Goal: Task Accomplishment & Management: Use online tool/utility

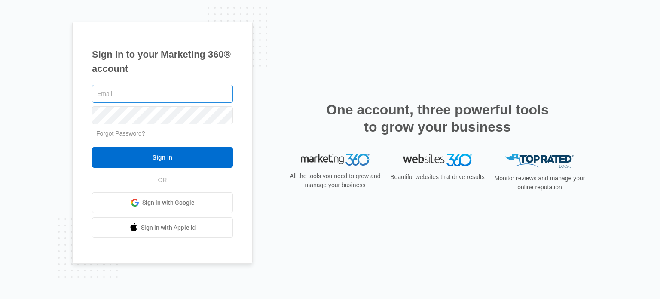
click at [190, 89] on input "text" at bounding box center [162, 94] width 141 height 18
type input "[EMAIL_ADDRESS][DOMAIN_NAME]"
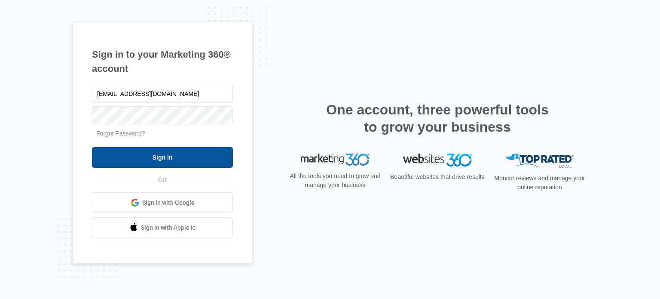
click at [207, 152] on input "Sign In" at bounding box center [162, 157] width 141 height 21
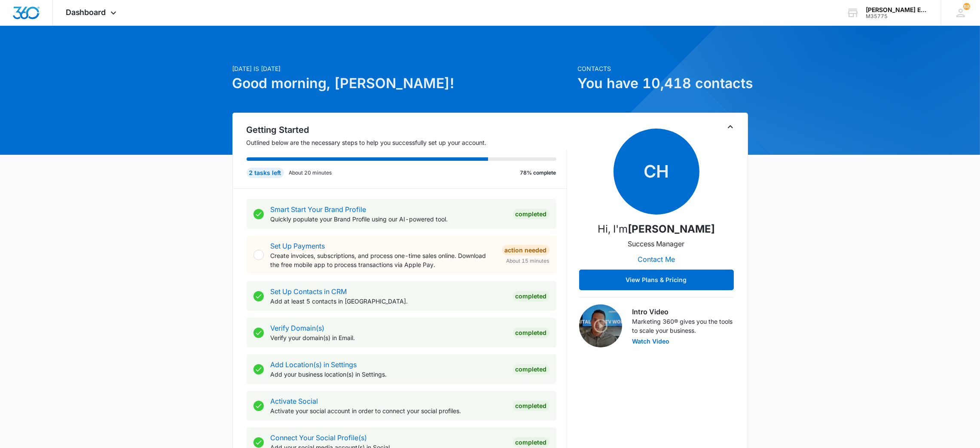
scroll to position [547, 0]
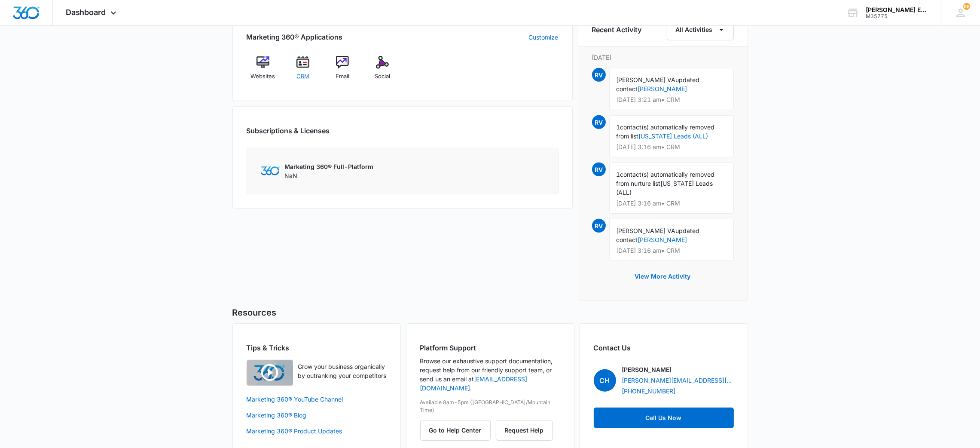
click at [309, 69] on div "CRM" at bounding box center [302, 71] width 33 height 31
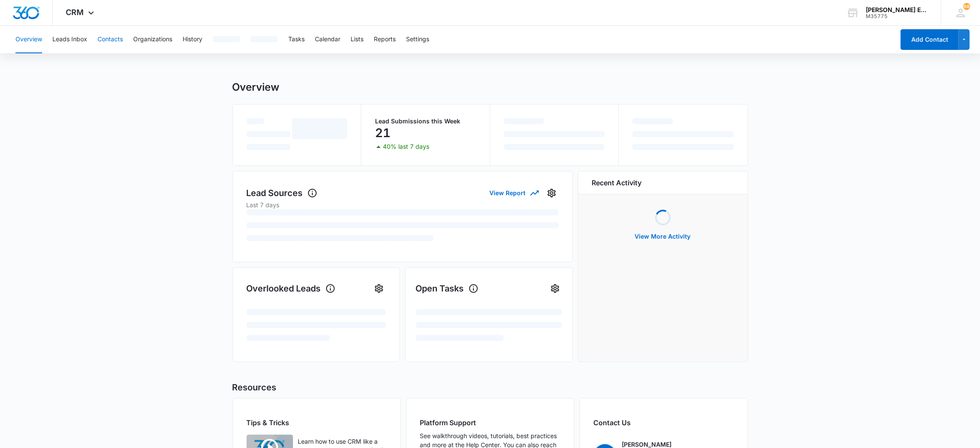
click at [110, 39] on button "Contacts" at bounding box center [110, 40] width 25 height 28
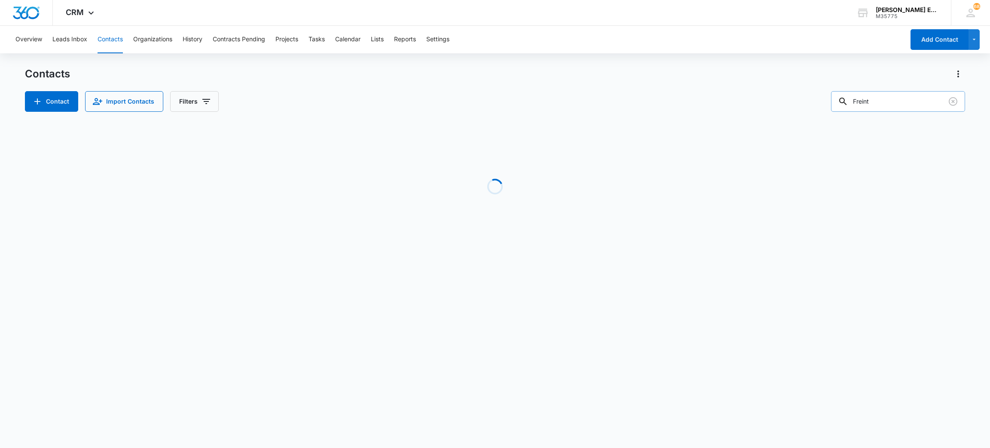
click at [883, 103] on input "Freint" at bounding box center [898, 101] width 134 height 21
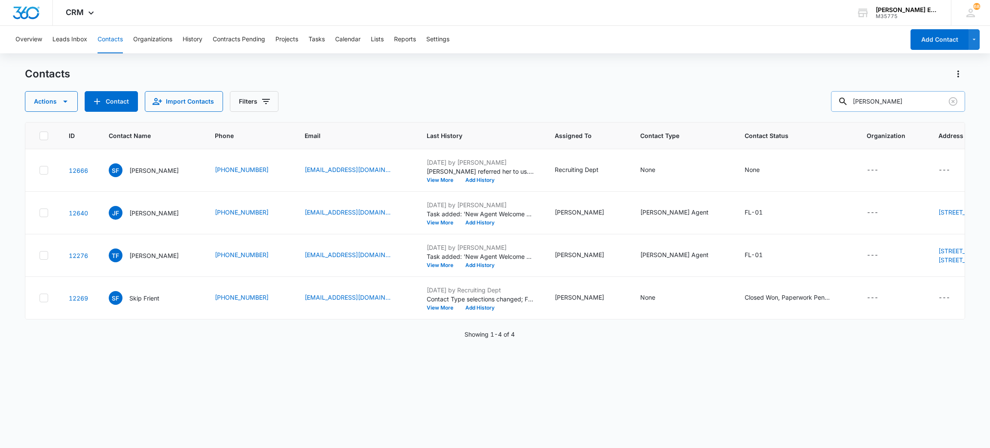
type input "manley"
